Goal: Task Accomplishment & Management: Complete application form

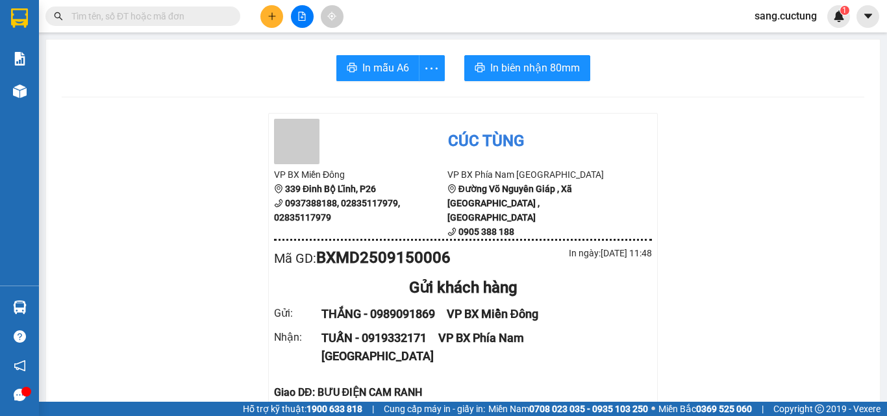
click at [262, 15] on button at bounding box center [271, 16] width 23 height 23
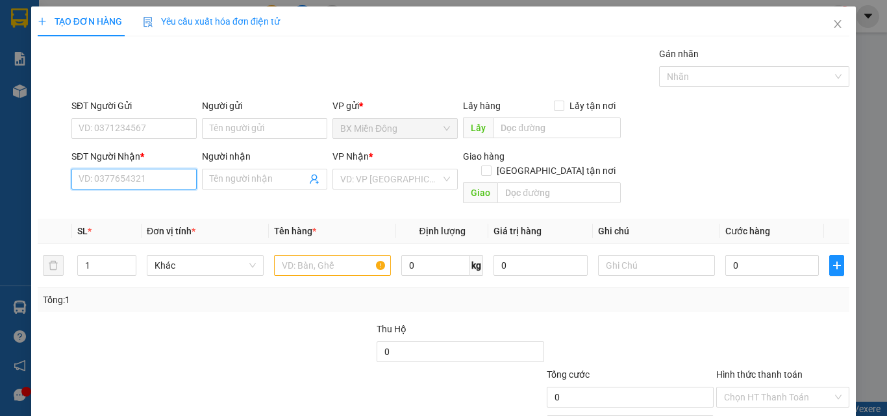
click at [112, 182] on input "SĐT Người Nhận *" at bounding box center [133, 179] width 125 height 21
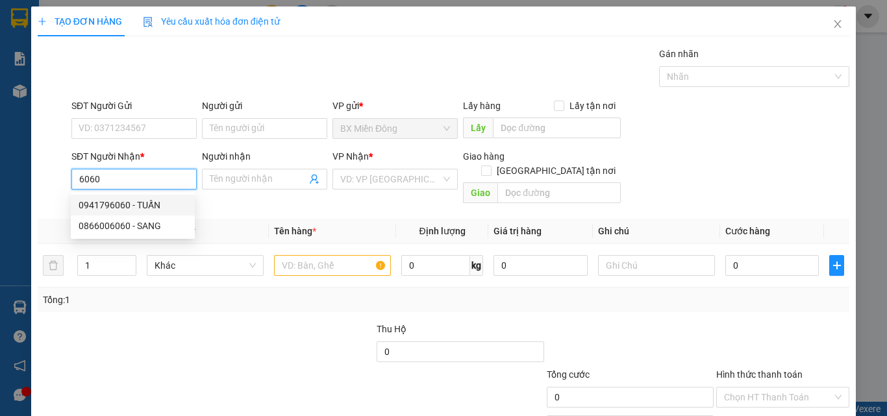
click at [116, 200] on div "0941796060 - TUẤN" at bounding box center [133, 205] width 108 height 14
type input "0941796060"
type input "TUẤN"
type input "50.000"
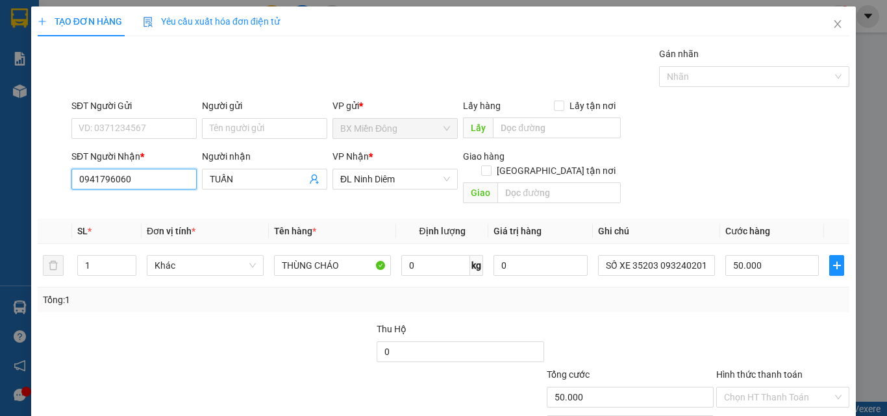
type input "0941796060"
click at [140, 140] on div "SĐT Người Gửi VD: 0371234567" at bounding box center [133, 121] width 125 height 45
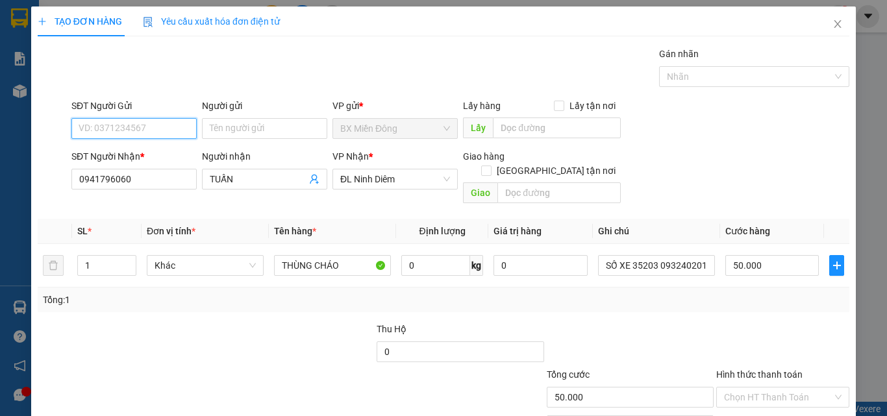
click at [143, 124] on input "SĐT Người Gửi" at bounding box center [133, 128] width 125 height 21
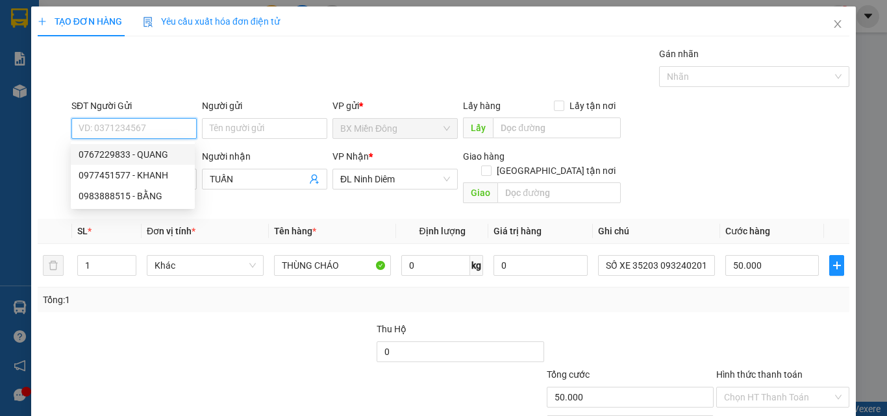
click at [112, 155] on div "0767229833 - QUANG" at bounding box center [133, 154] width 108 height 14
type input "0767229833"
type input "QUANG"
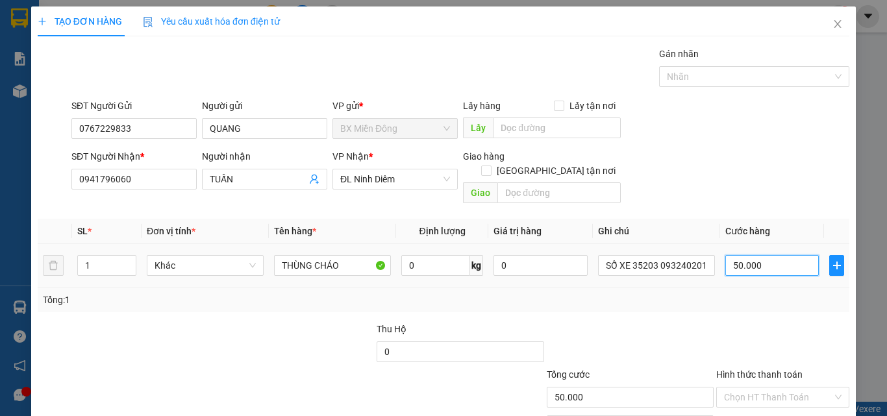
click at [757, 255] on input "50.000" at bounding box center [771, 265] width 93 height 21
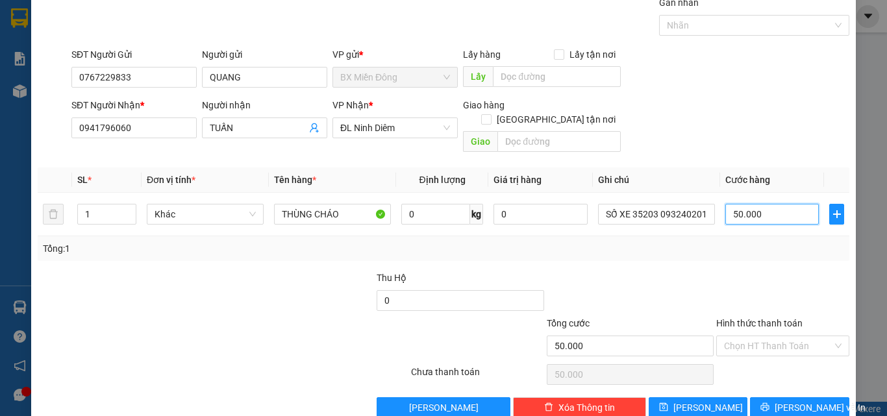
scroll to position [64, 0]
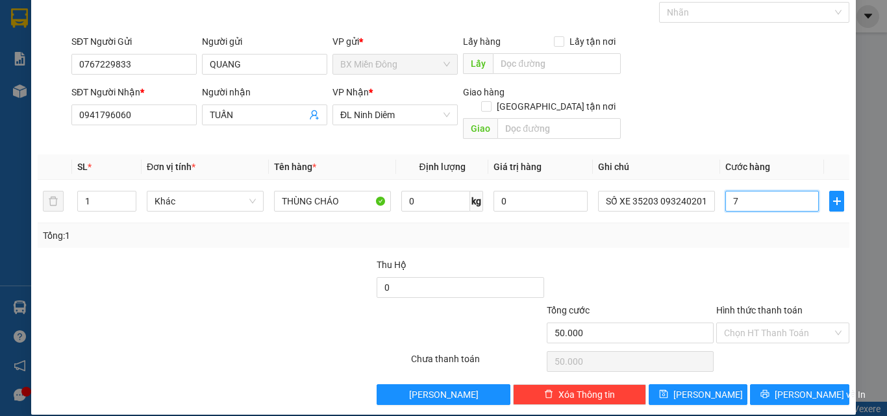
type input "70"
click at [756, 229] on div "Tổng: 1" at bounding box center [443, 236] width 801 height 14
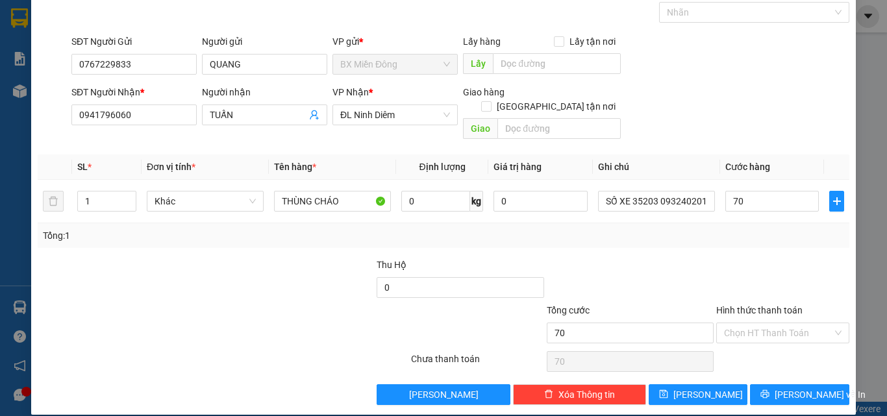
type input "70.000"
click at [781, 388] on span "[PERSON_NAME] và In" at bounding box center [819, 395] width 91 height 14
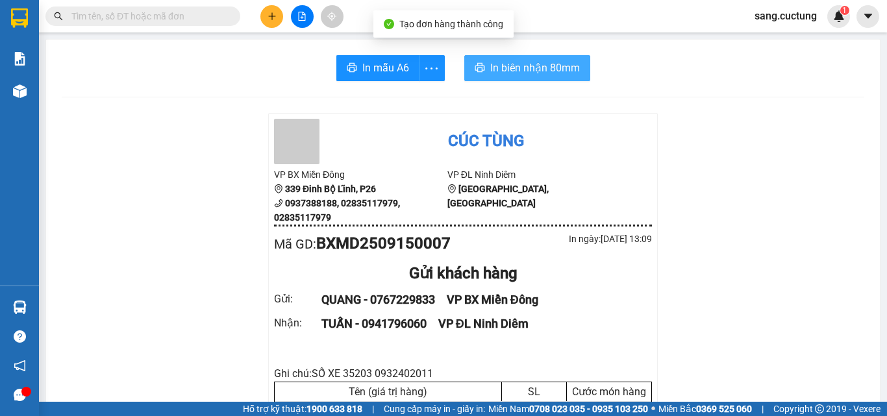
click at [547, 68] on span "In biên nhận 80mm" at bounding box center [535, 68] width 90 height 16
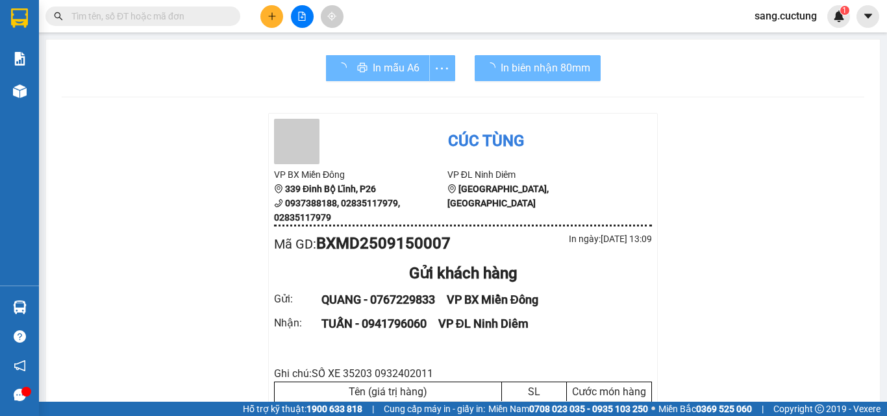
scroll to position [130, 0]
